Goal: Understand process/instructions: Learn how to perform a task or action

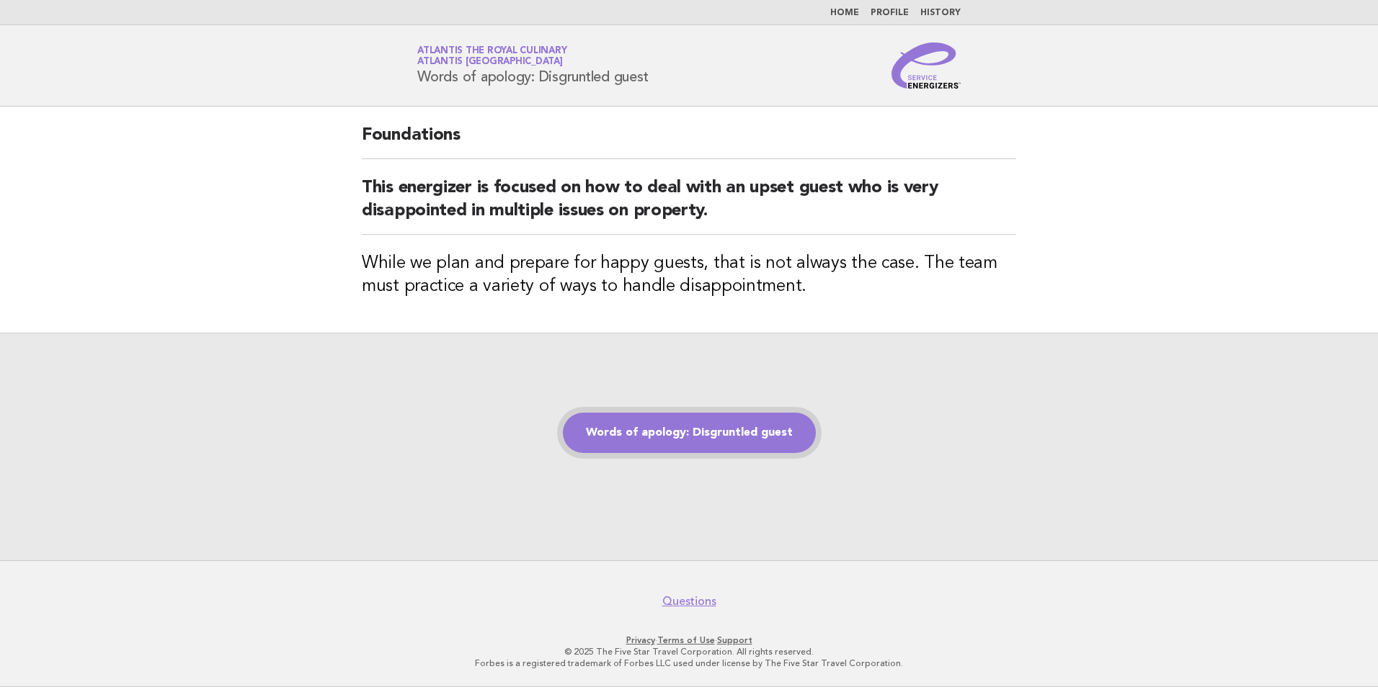
click at [746, 431] on link "Words of apology: Disgruntled guest" at bounding box center [689, 433] width 253 height 40
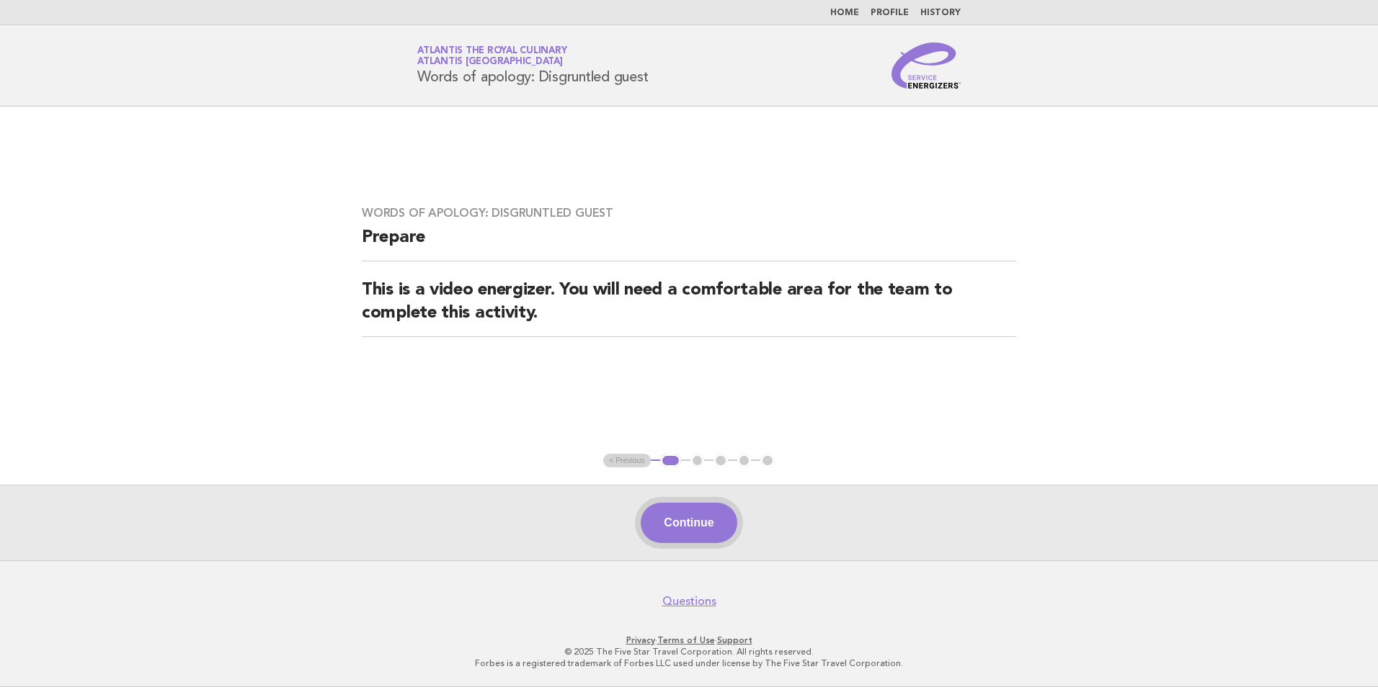
click at [713, 532] on button "Continue" at bounding box center [689, 523] width 96 height 40
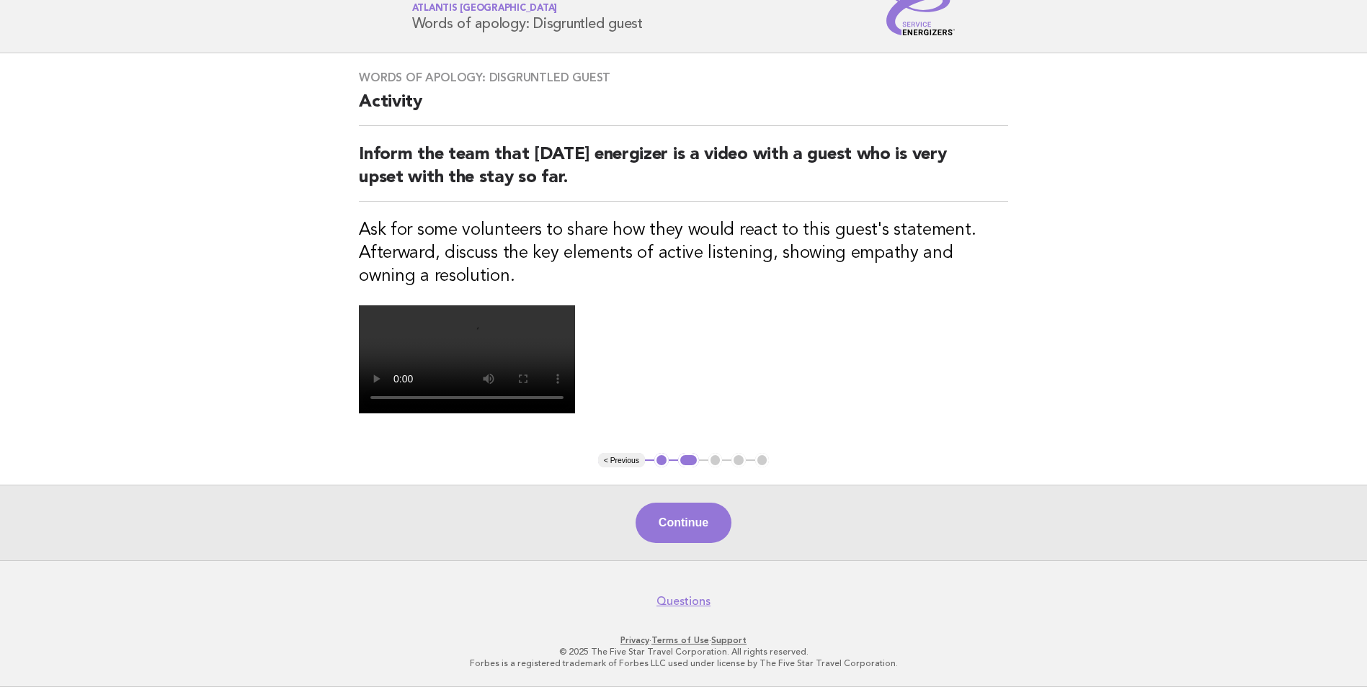
scroll to position [216, 0]
click at [679, 543] on button "Continue" at bounding box center [683, 523] width 96 height 40
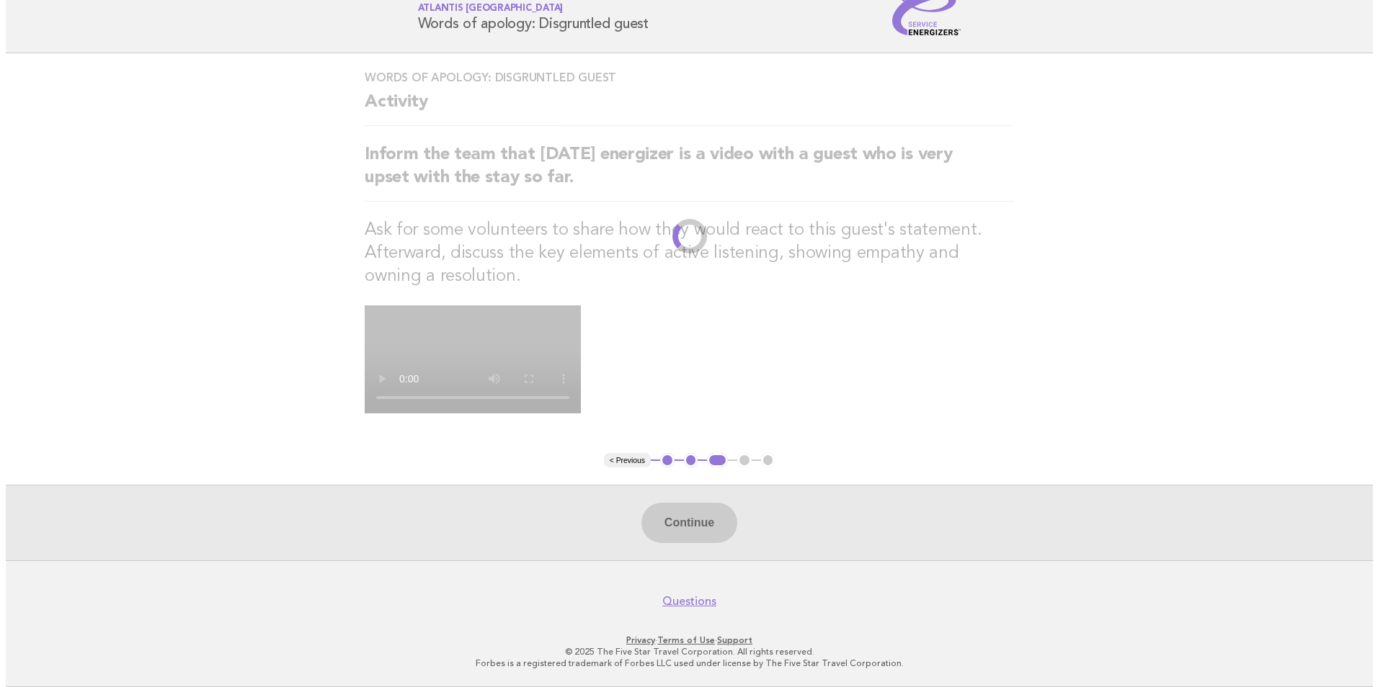
scroll to position [0, 0]
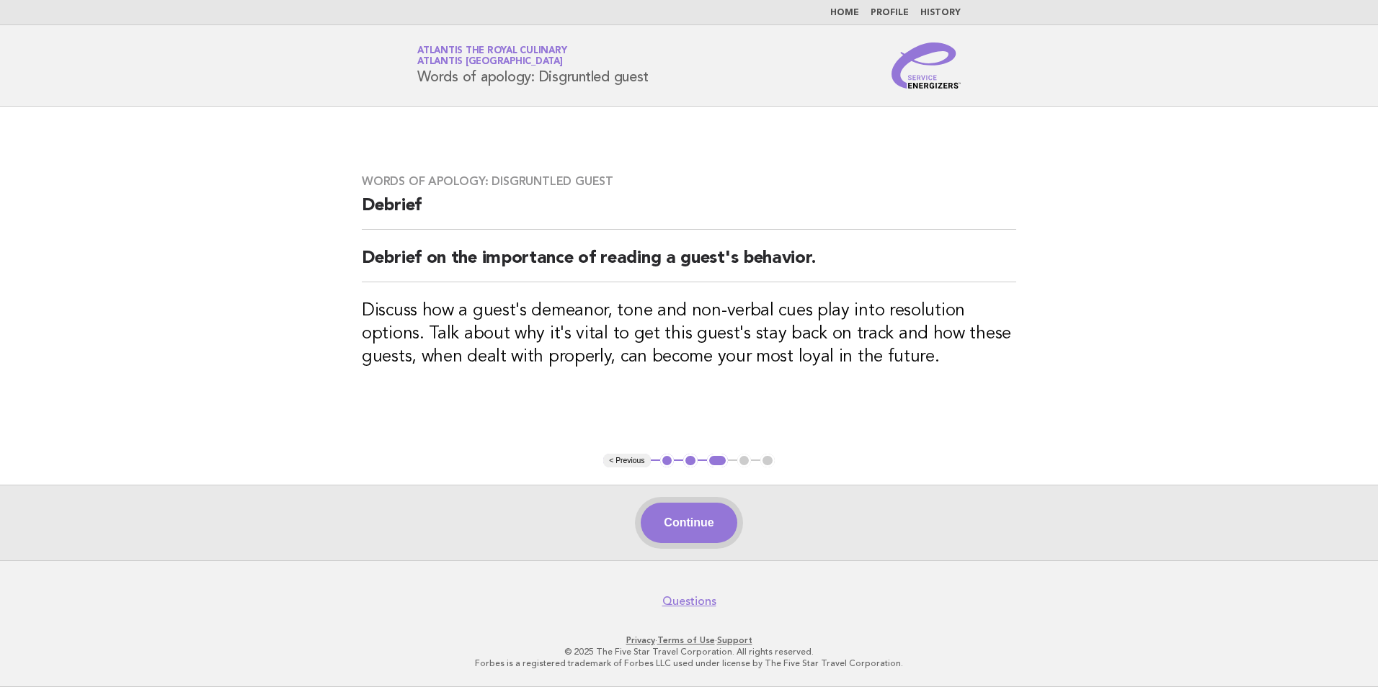
click at [666, 514] on button "Continue" at bounding box center [689, 523] width 96 height 40
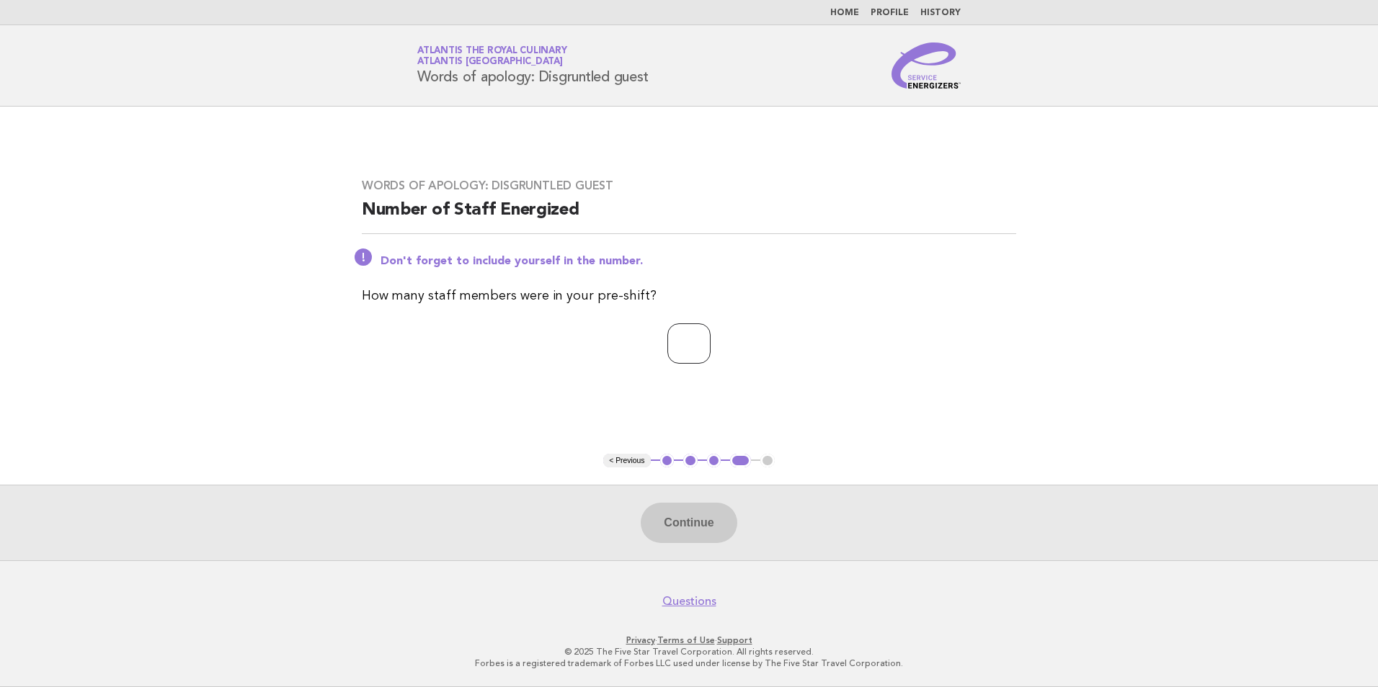
click at [688, 352] on input "number" at bounding box center [688, 344] width 43 height 40
type input "*"
drag, startPoint x: 672, startPoint y: 510, endPoint x: 665, endPoint y: 518, distance: 10.7
click at [669, 512] on button "Continue" at bounding box center [689, 523] width 96 height 40
